Goal: Transaction & Acquisition: Purchase product/service

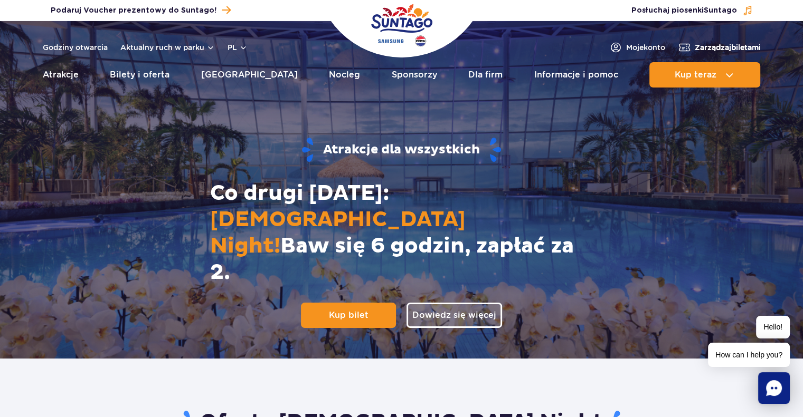
click at [731, 49] on span "Zarządzaj biletami" at bounding box center [728, 47] width 66 height 11
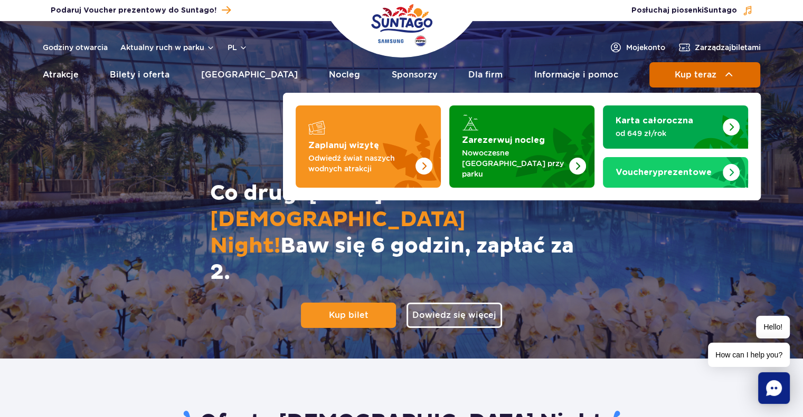
click at [688, 74] on span "Kup teraz" at bounding box center [696, 75] width 42 height 10
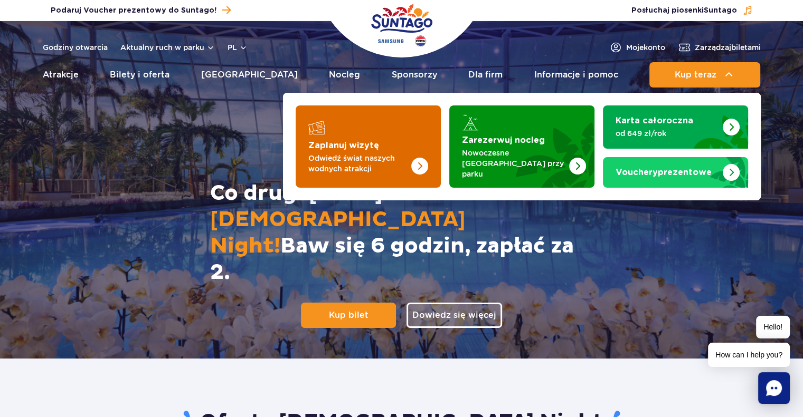
click at [357, 159] on p "Odwiedź świat naszych wodnych atrakcji" at bounding box center [359, 163] width 103 height 21
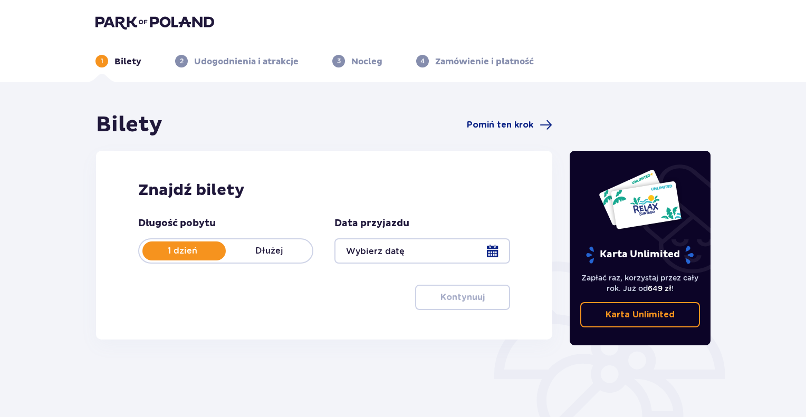
click at [493, 247] on div at bounding box center [422, 251] width 175 height 25
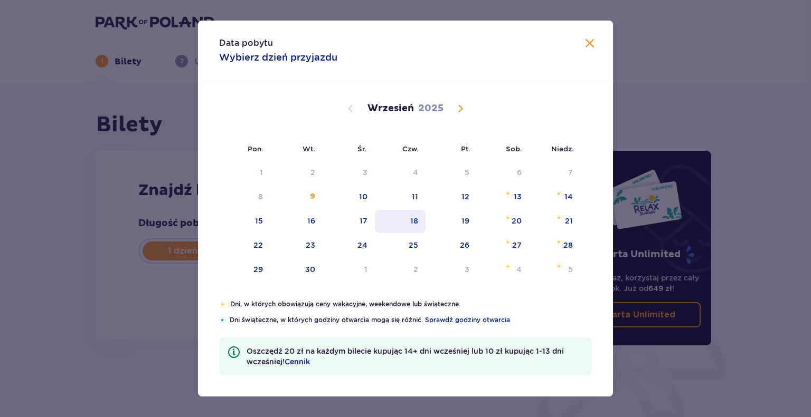
click at [415, 217] on div "18" at bounding box center [414, 221] width 8 height 11
type input "18.09.25"
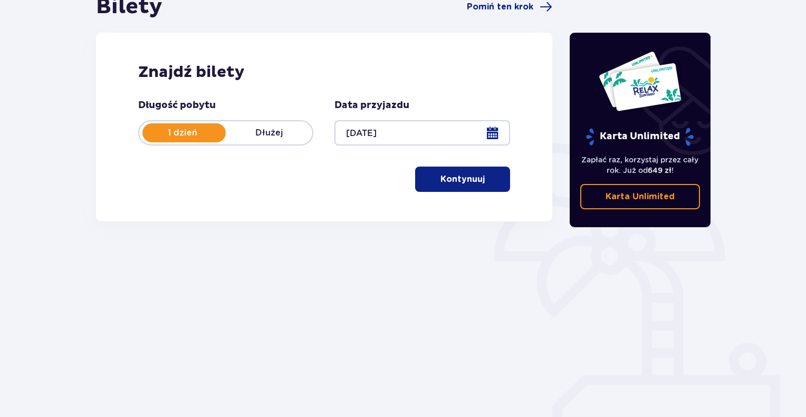
scroll to position [120, 0]
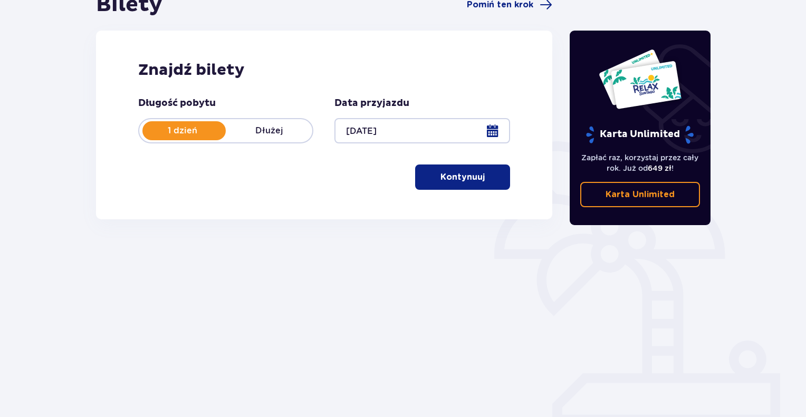
click at [454, 182] on p "Kontynuuj" at bounding box center [463, 178] width 44 height 12
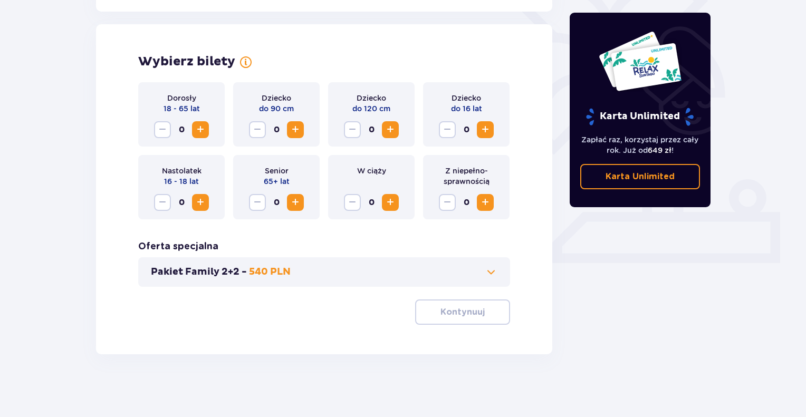
scroll to position [282, 0]
click at [205, 131] on span "Increase" at bounding box center [200, 129] width 13 height 13
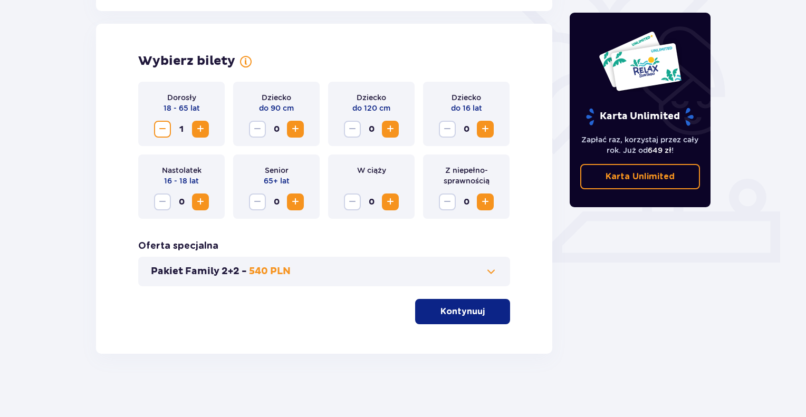
click at [205, 131] on span "Increase" at bounding box center [200, 129] width 13 height 13
click at [469, 314] on p "Kontynuuj" at bounding box center [463, 312] width 44 height 12
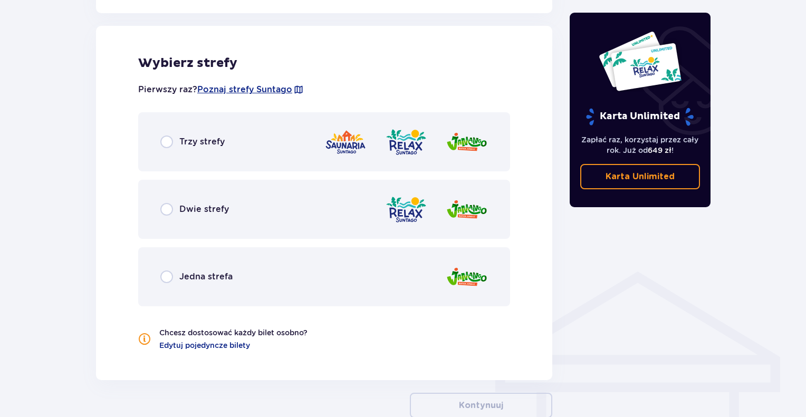
scroll to position [586, 0]
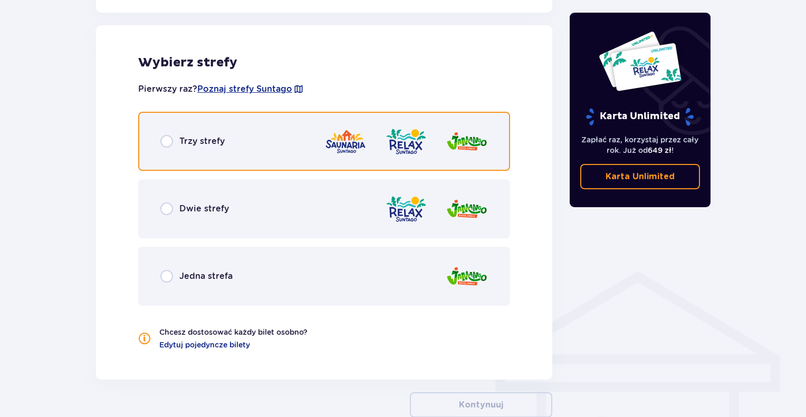
click at [166, 144] on input "radio" at bounding box center [166, 141] width 13 height 13
radio input "true"
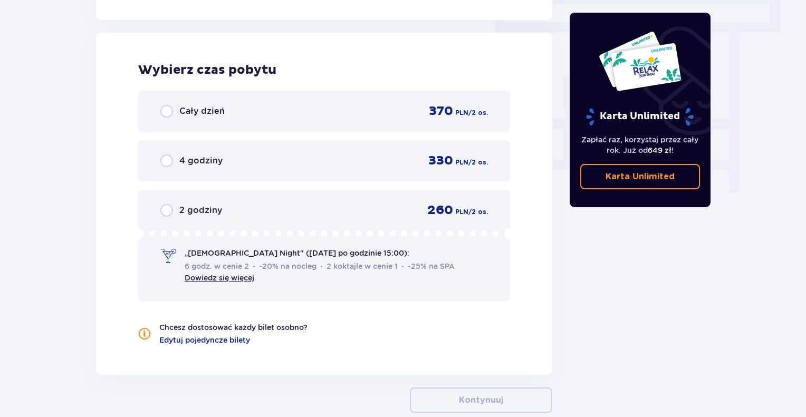
scroll to position [953, 0]
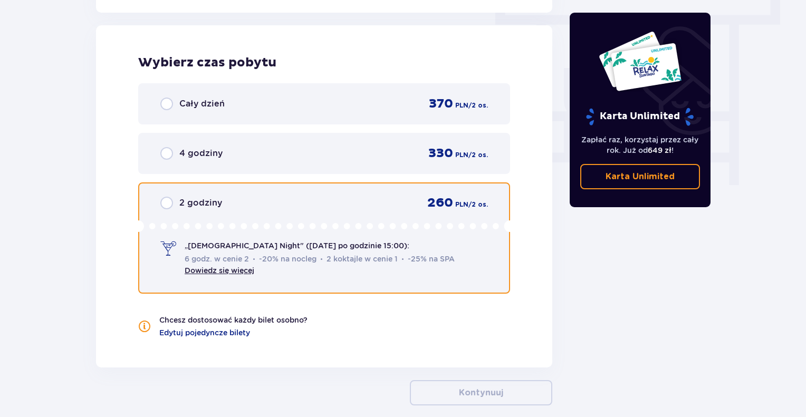
click at [169, 201] on input "radio" at bounding box center [166, 203] width 13 height 13
radio input "true"
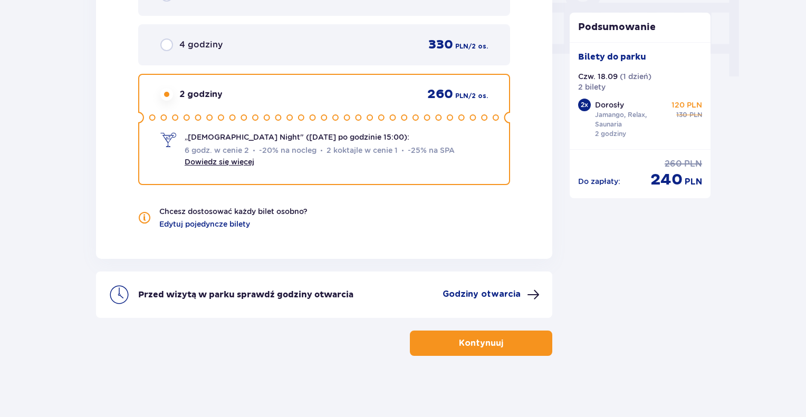
scroll to position [1063, 0]
